Goal: Information Seeking & Learning: Learn about a topic

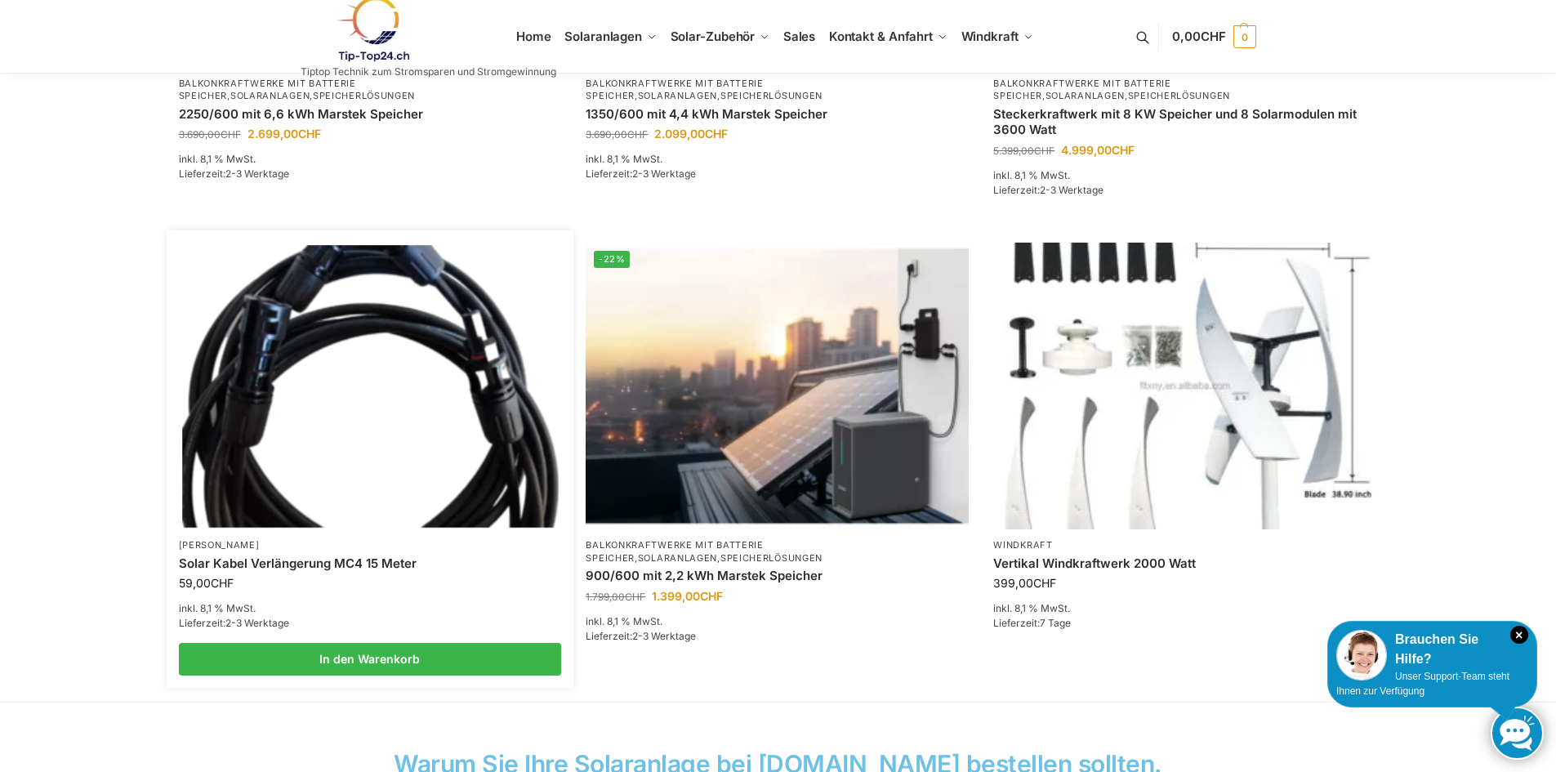
scroll to position [980, 0]
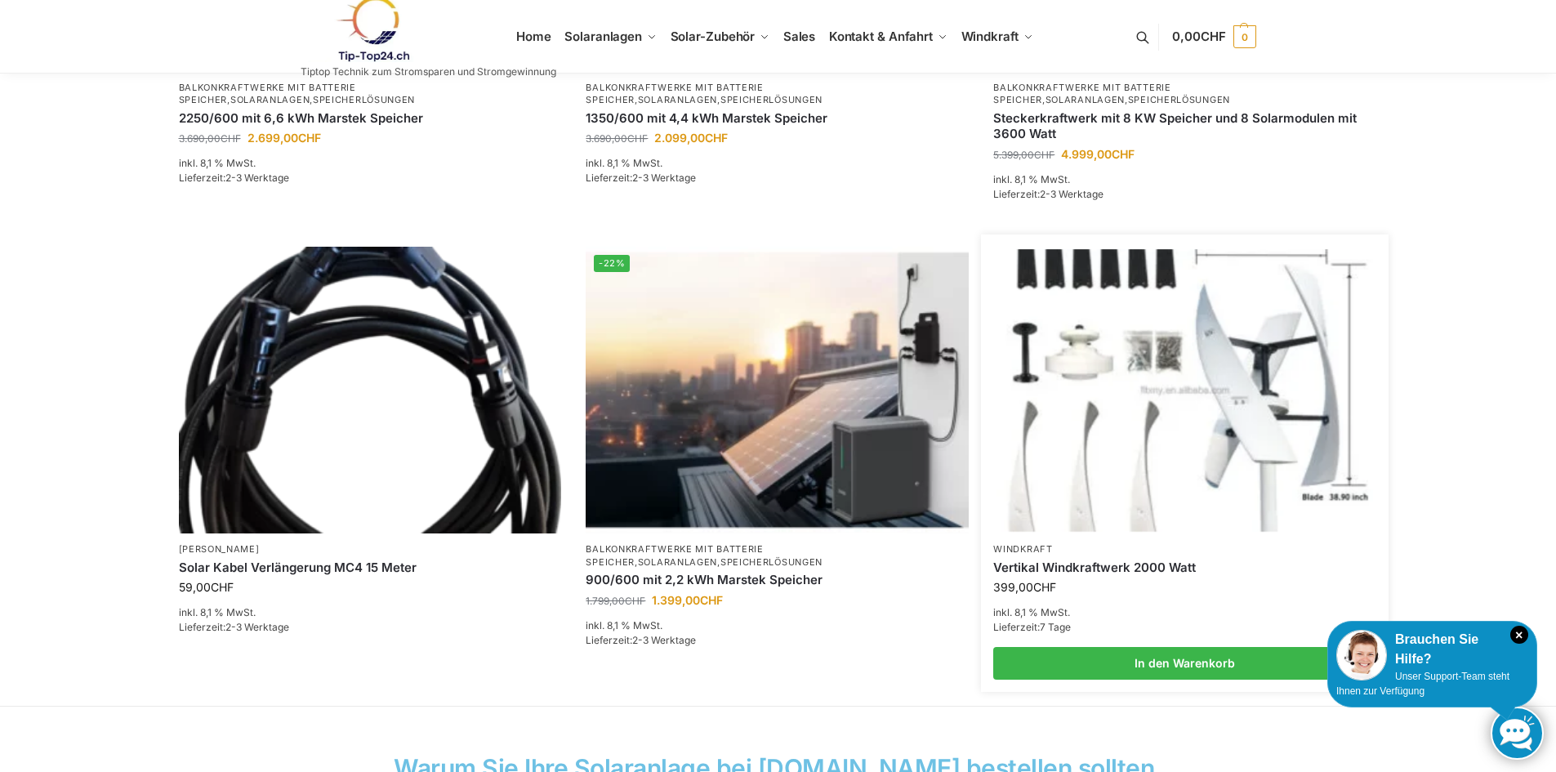
click at [1254, 439] on img at bounding box center [1186, 390] width 376 height 282
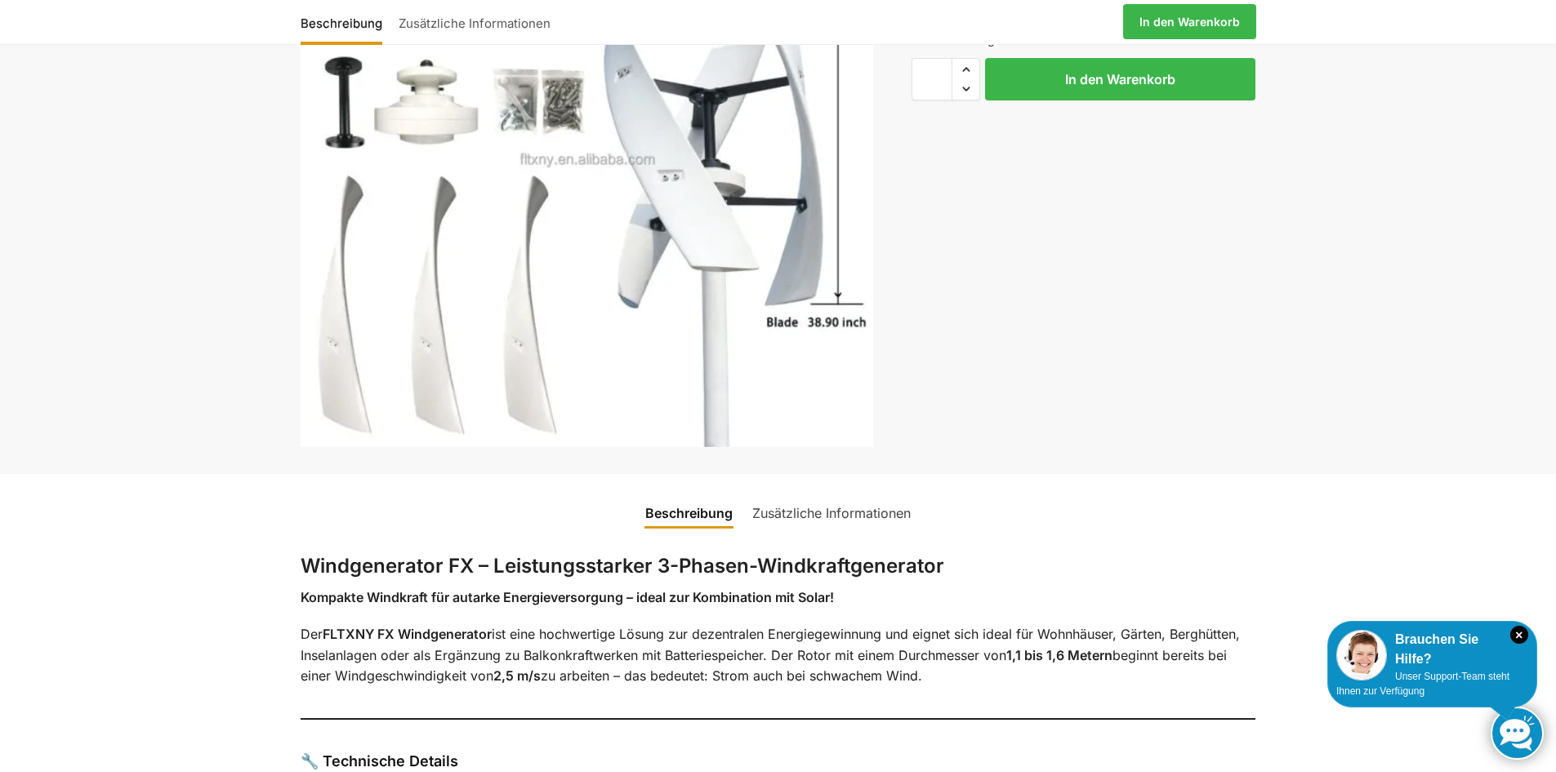
scroll to position [245, 0]
click at [777, 512] on link "Zusätzliche Informationen" at bounding box center [832, 511] width 178 height 39
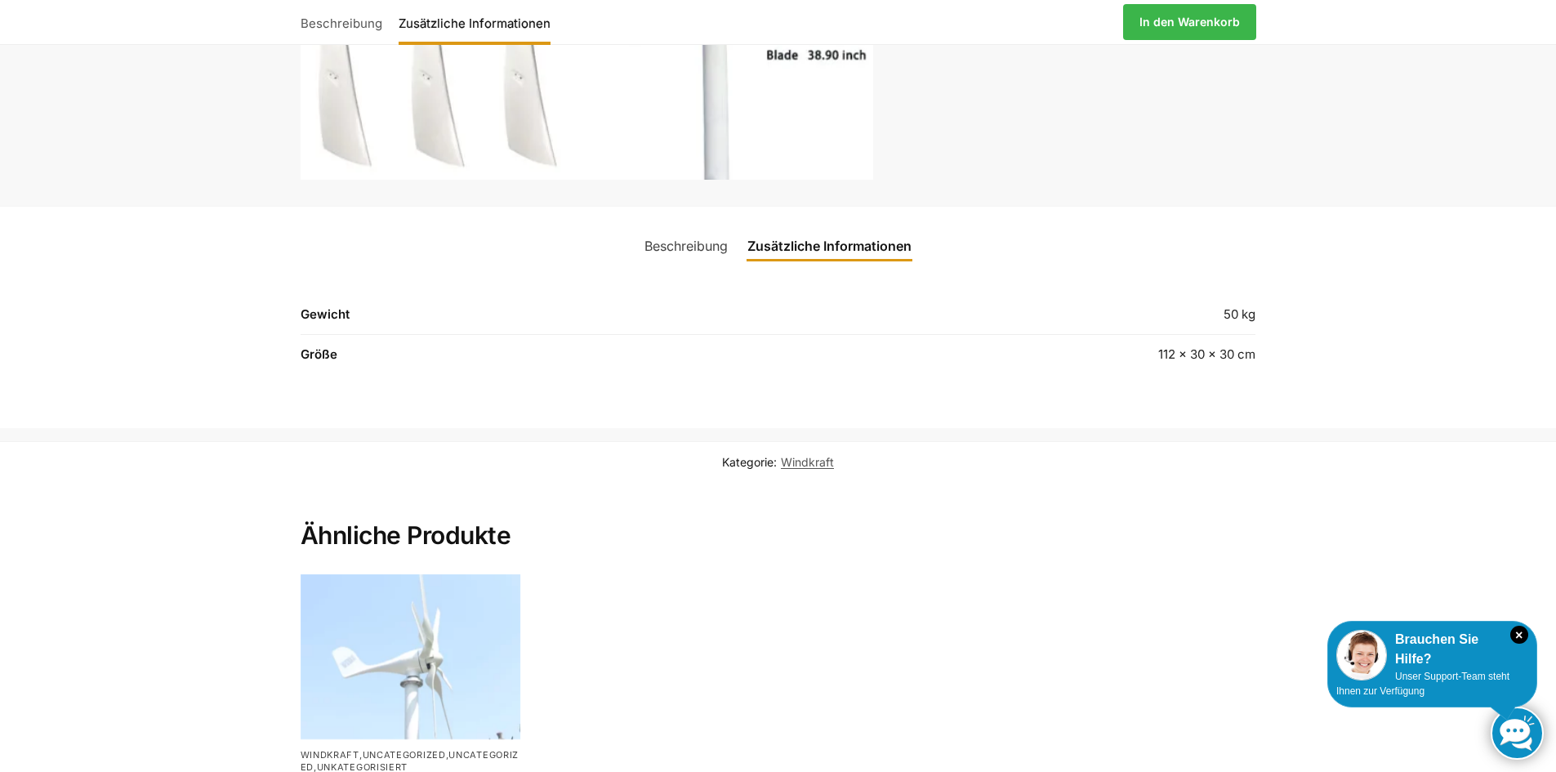
scroll to position [327, 0]
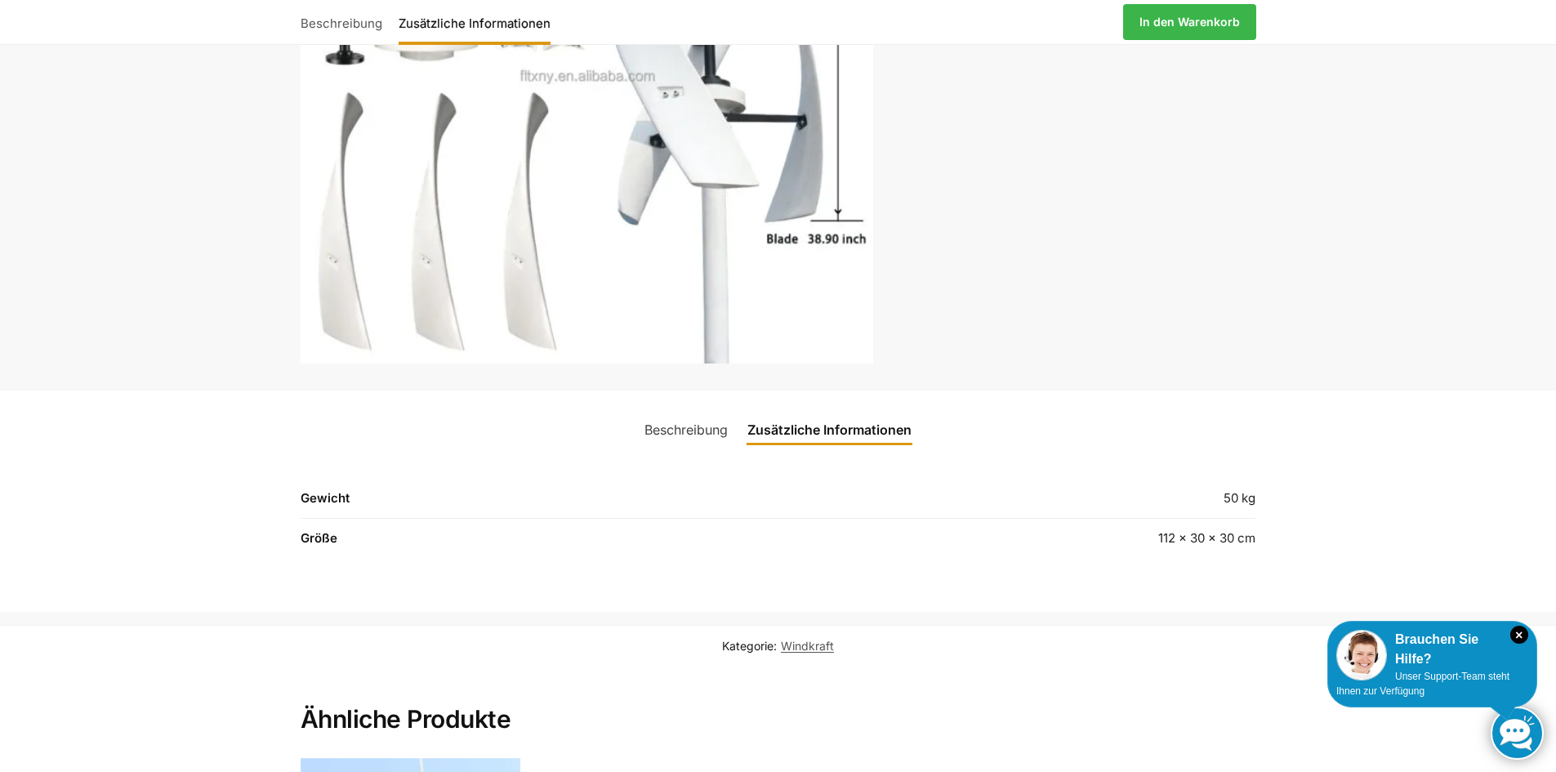
click at [709, 444] on link "Beschreibung" at bounding box center [686, 429] width 103 height 39
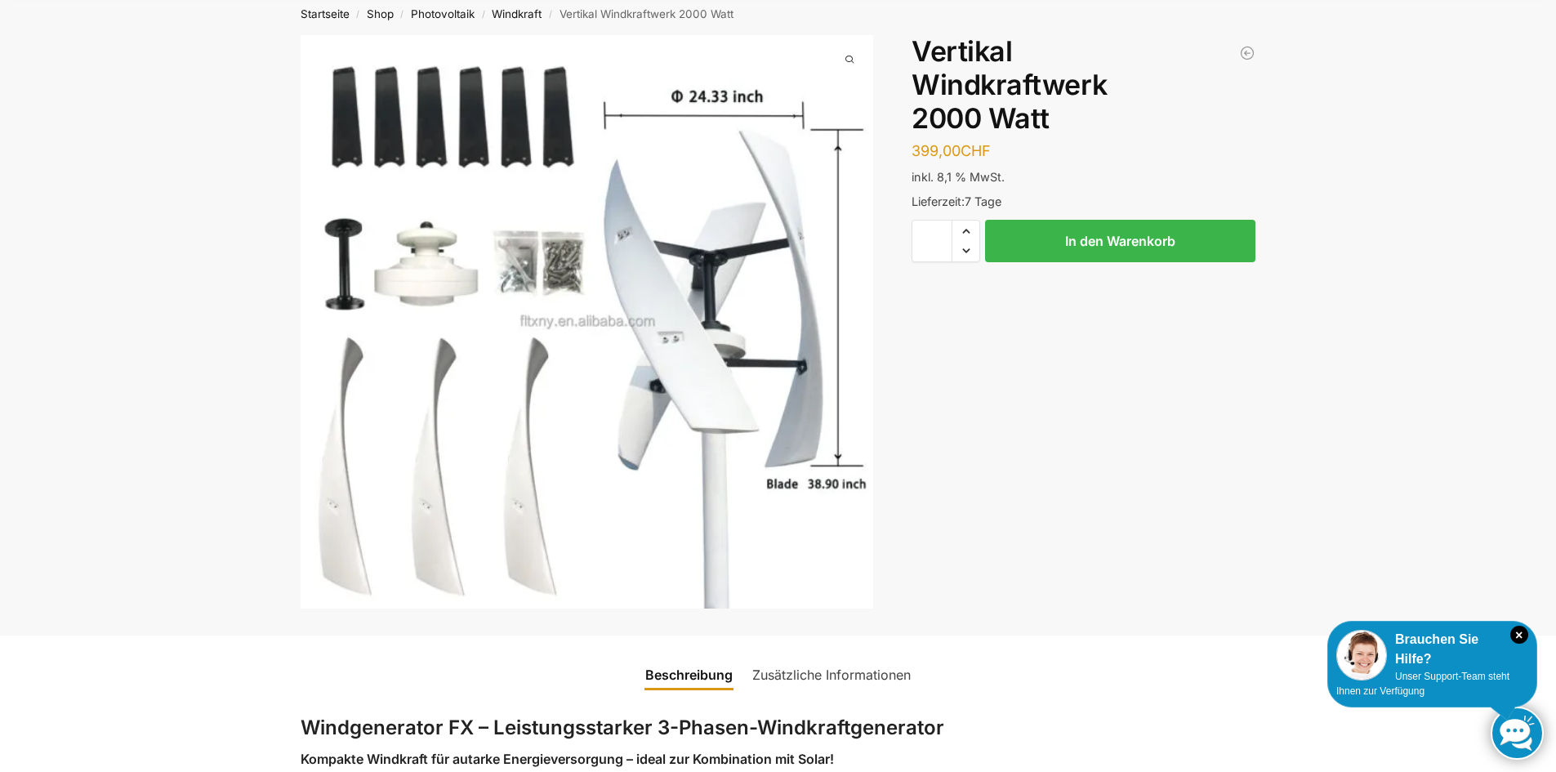
scroll to position [0, 0]
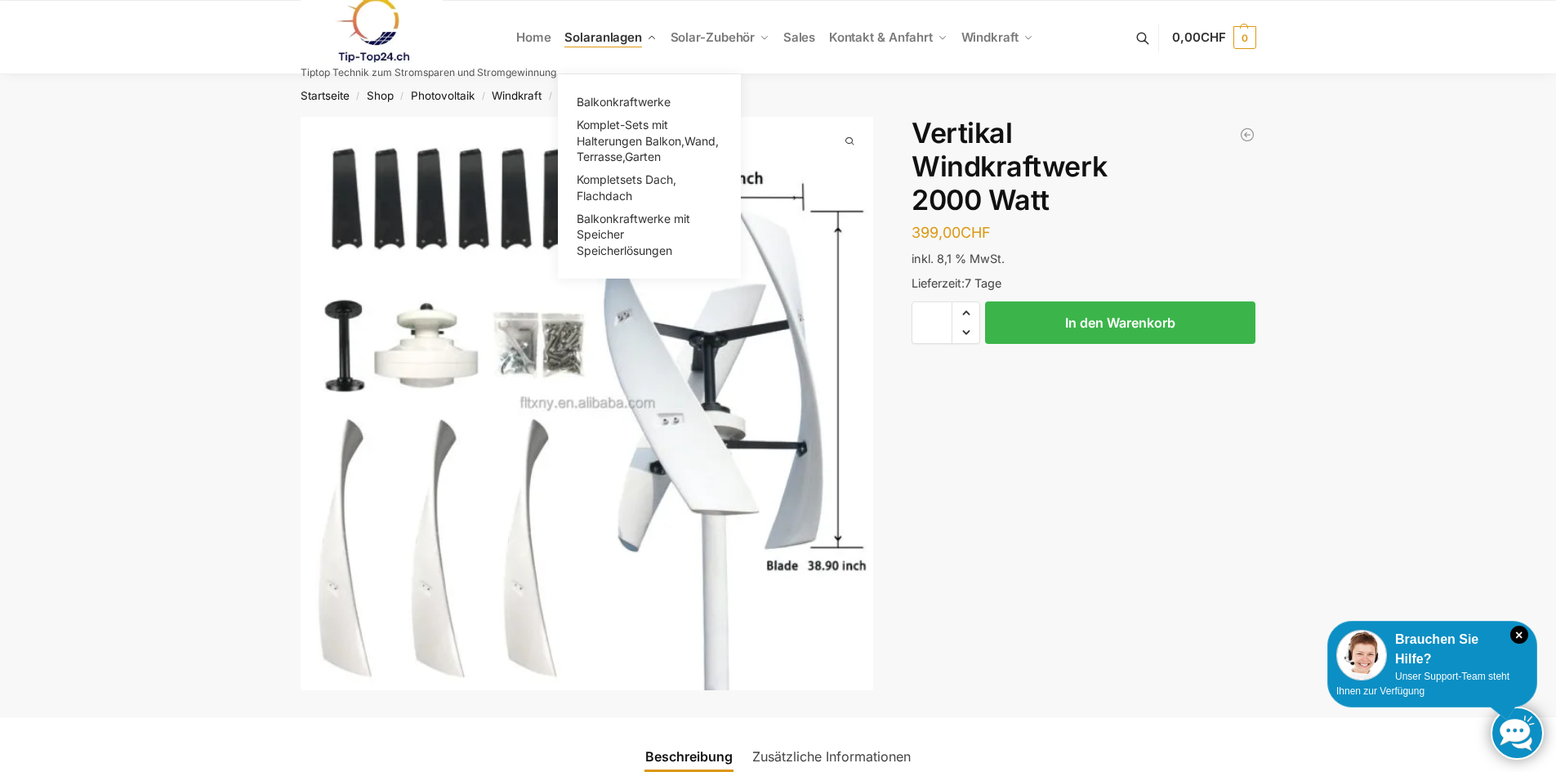
click at [609, 40] on span "Solaranlagen" at bounding box center [604, 37] width 78 height 16
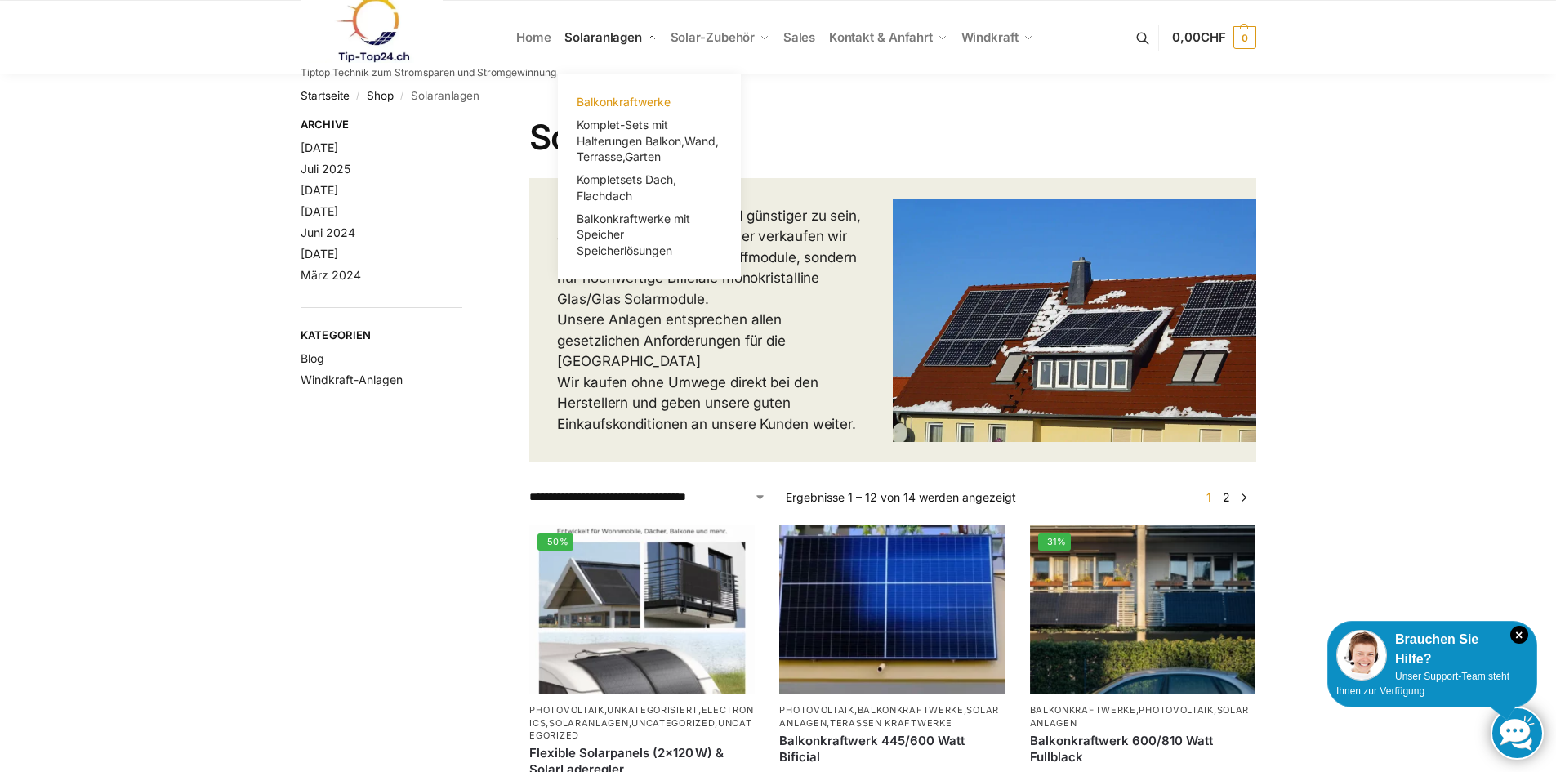
click at [627, 103] on span "Balkonkraftwerke" at bounding box center [624, 102] width 94 height 14
